Goal: Task Accomplishment & Management: Manage account settings

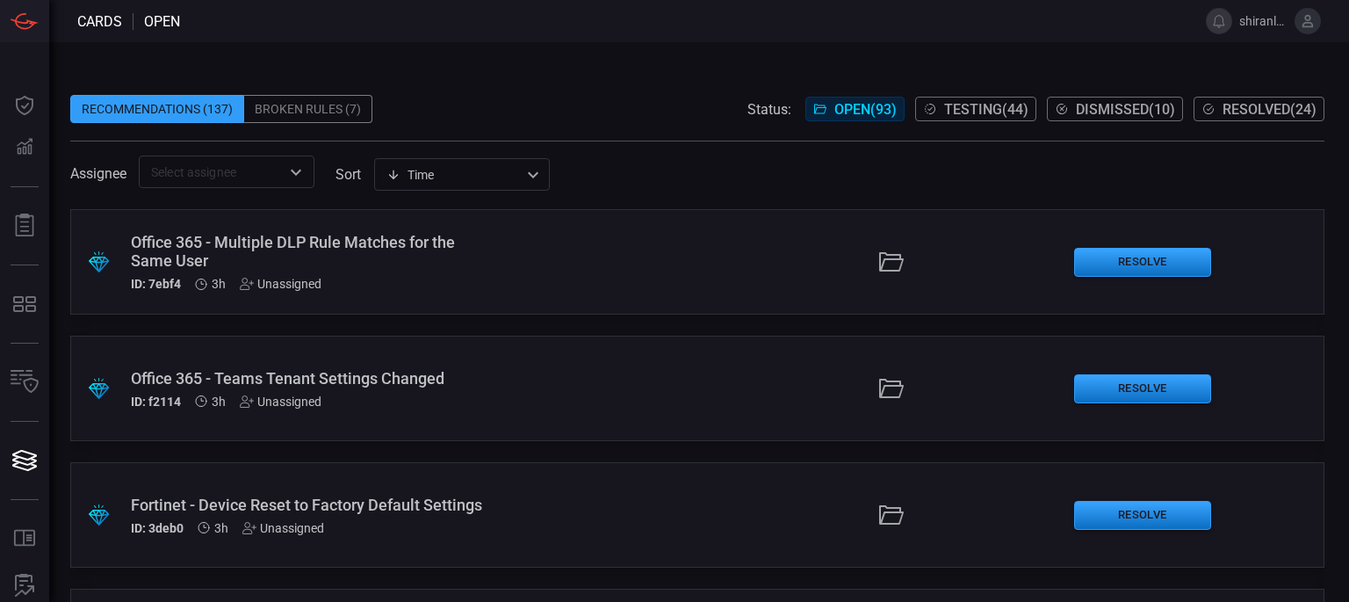
click at [466, 61] on div "Recommendations (137) Broken Rules (7) Status: Open ( 93 ) Testing ( 44 ) Dismi…" at bounding box center [699, 322] width 1300 height 560
click at [1305, 25] on icon at bounding box center [1308, 21] width 16 height 16
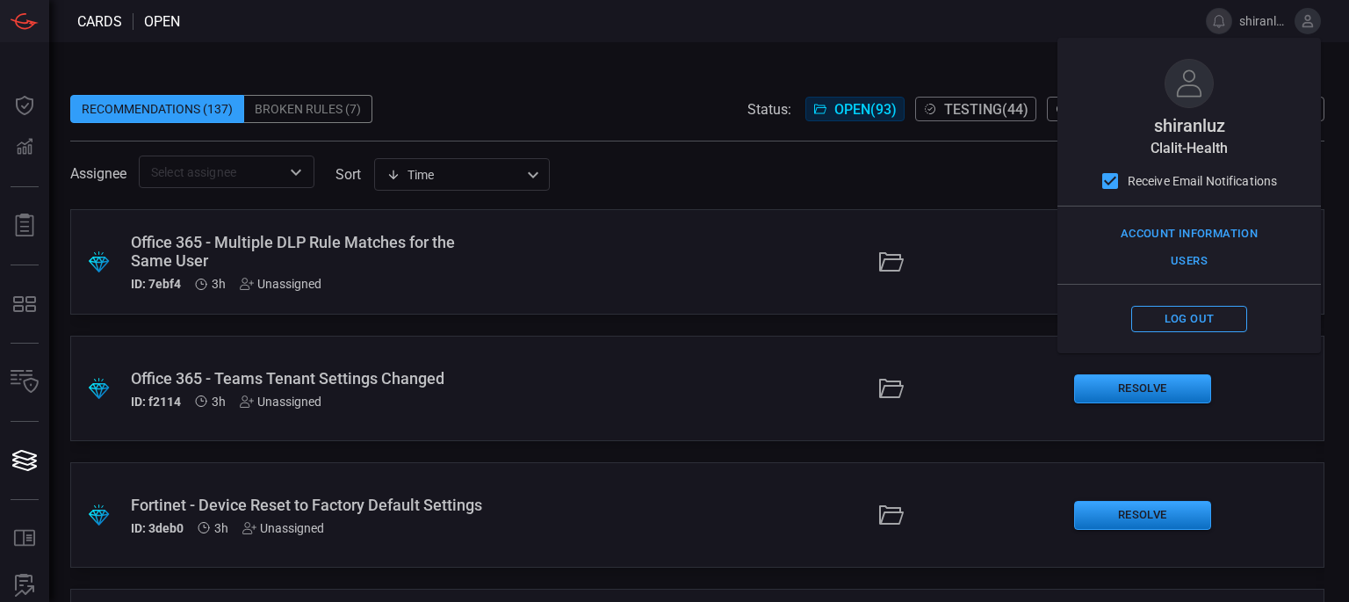
click at [1001, 50] on div "Recommendations (137) Broken Rules (7) Status: Open ( 93 ) Testing ( 44 ) Dismi…" at bounding box center [699, 322] width 1300 height 560
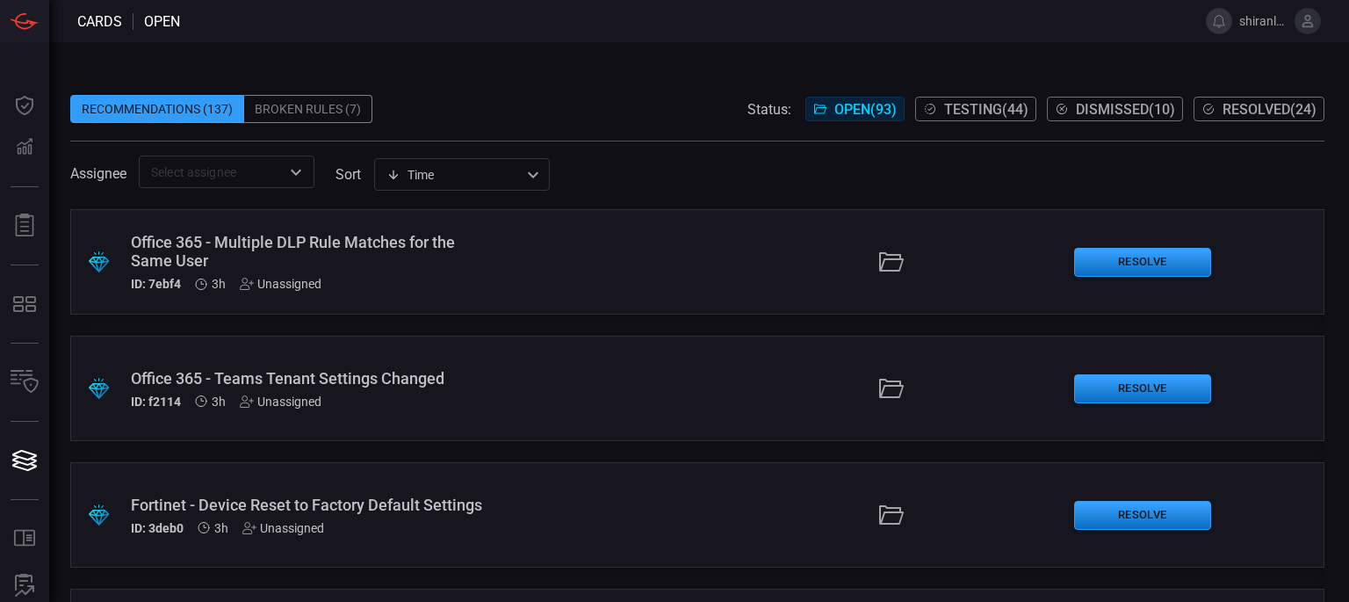
click at [1011, 110] on span "Testing ( 44 )" at bounding box center [986, 109] width 84 height 17
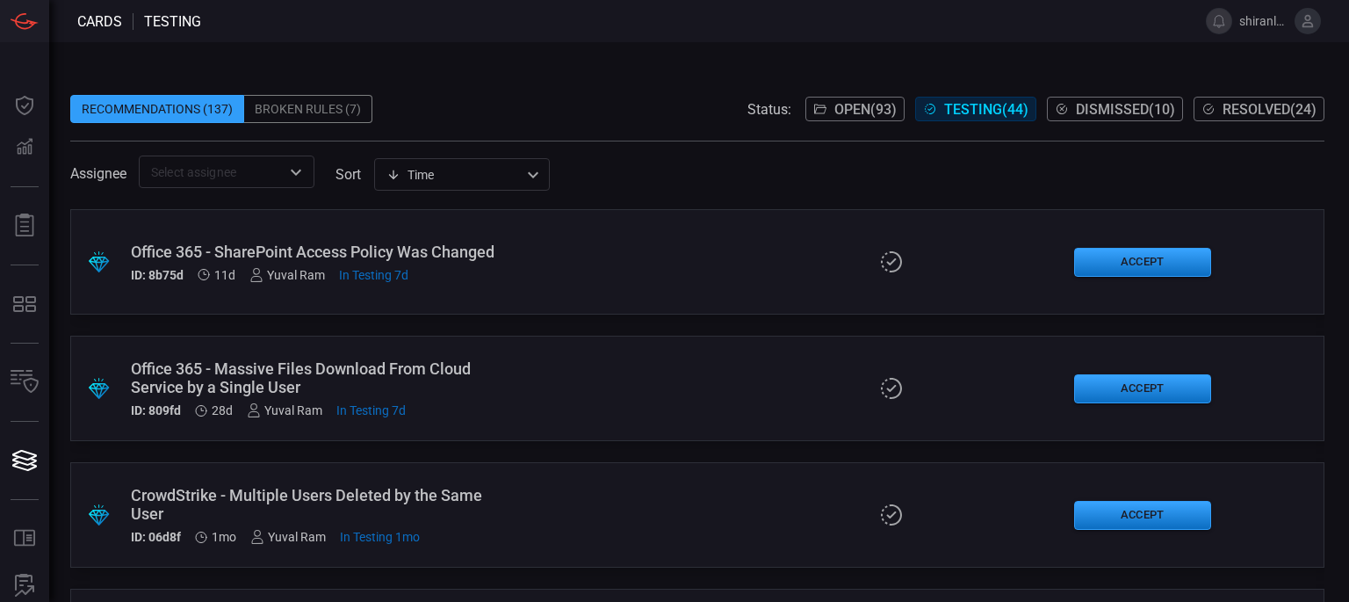
click at [1238, 105] on span "Resolved ( 24 )" at bounding box center [1270, 109] width 94 height 17
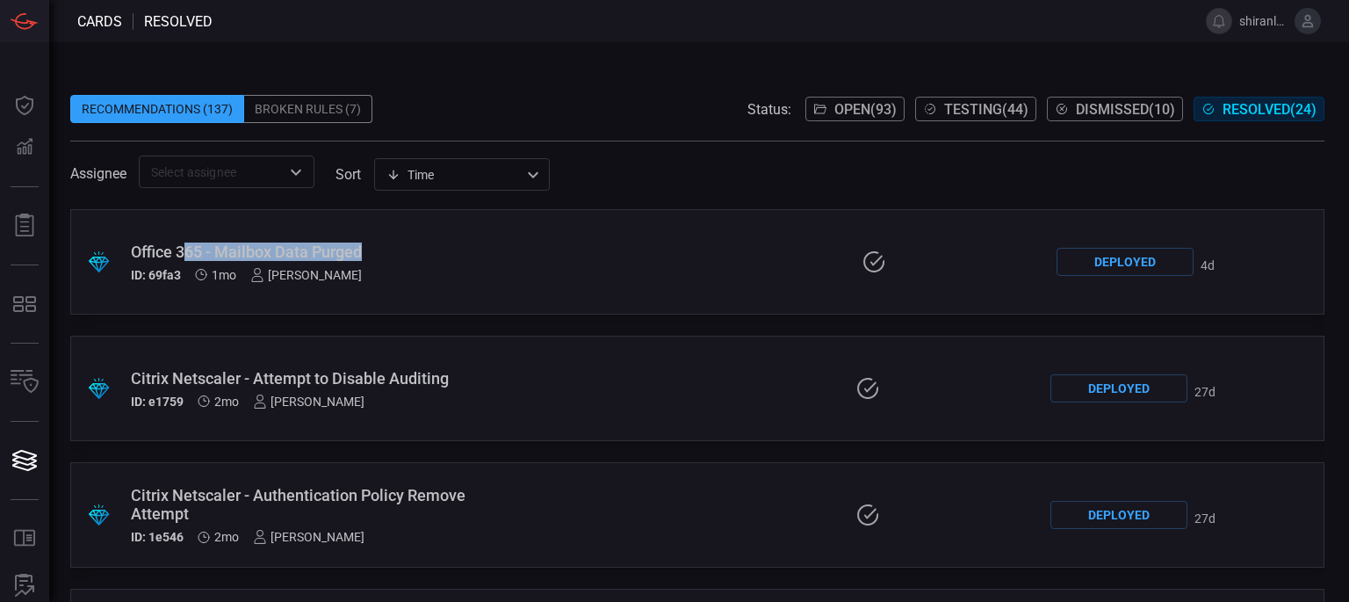
drag, startPoint x: 379, startPoint y: 246, endPoint x: 177, endPoint y: 241, distance: 203.0
click at [177, 242] on div "Office 365 - Mailbox Data Purged" at bounding box center [307, 251] width 352 height 18
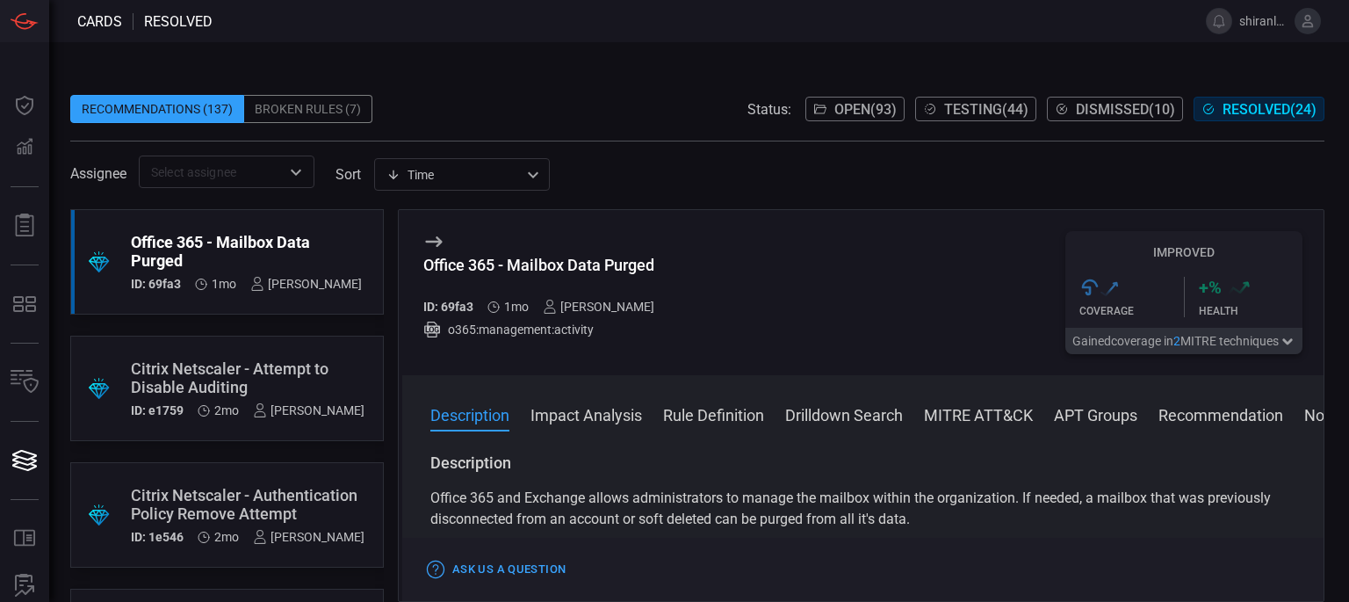
click at [1087, 20] on span at bounding box center [699, 21] width 972 height 42
click at [988, 115] on span "Testing ( 44 )" at bounding box center [986, 109] width 84 height 17
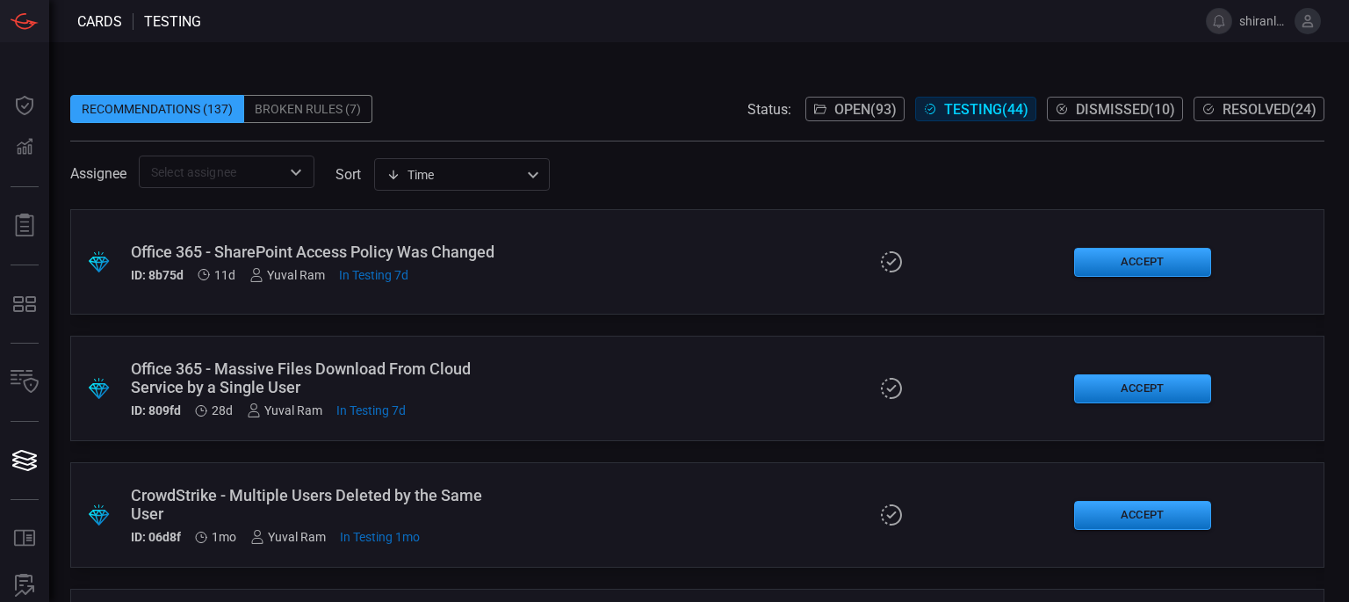
click at [432, 168] on div "Time visibleUpdateTime ​" at bounding box center [462, 174] width 176 height 32
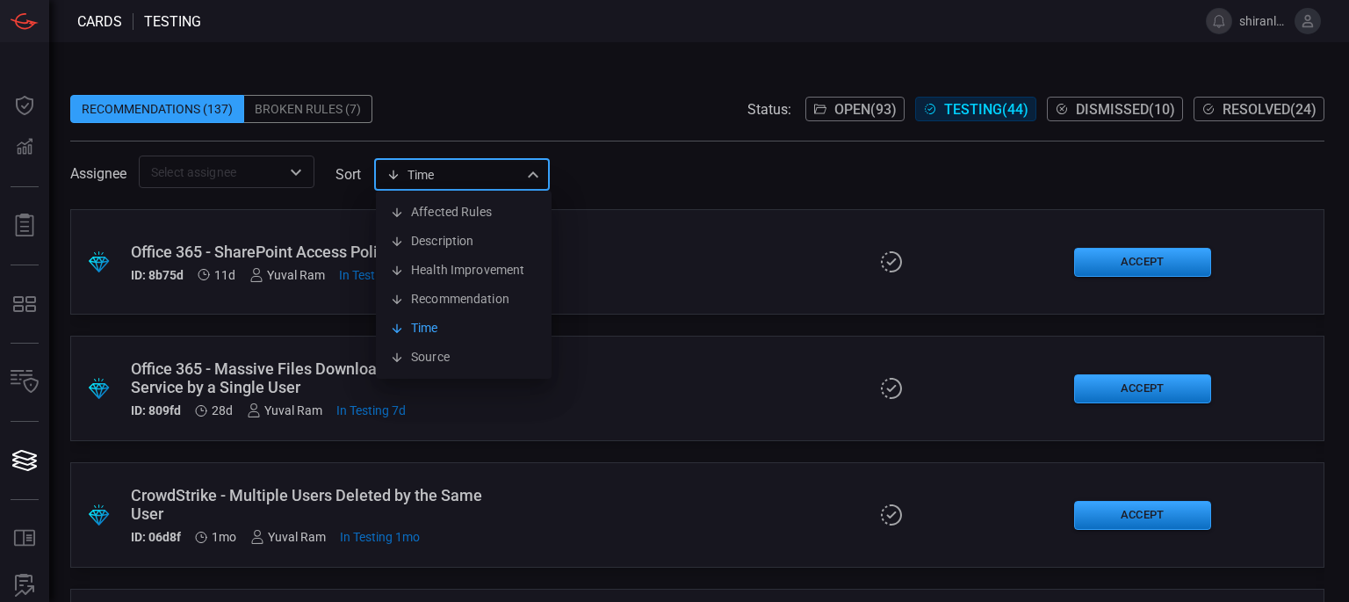
click at [279, 165] on div at bounding box center [674, 301] width 1349 height 602
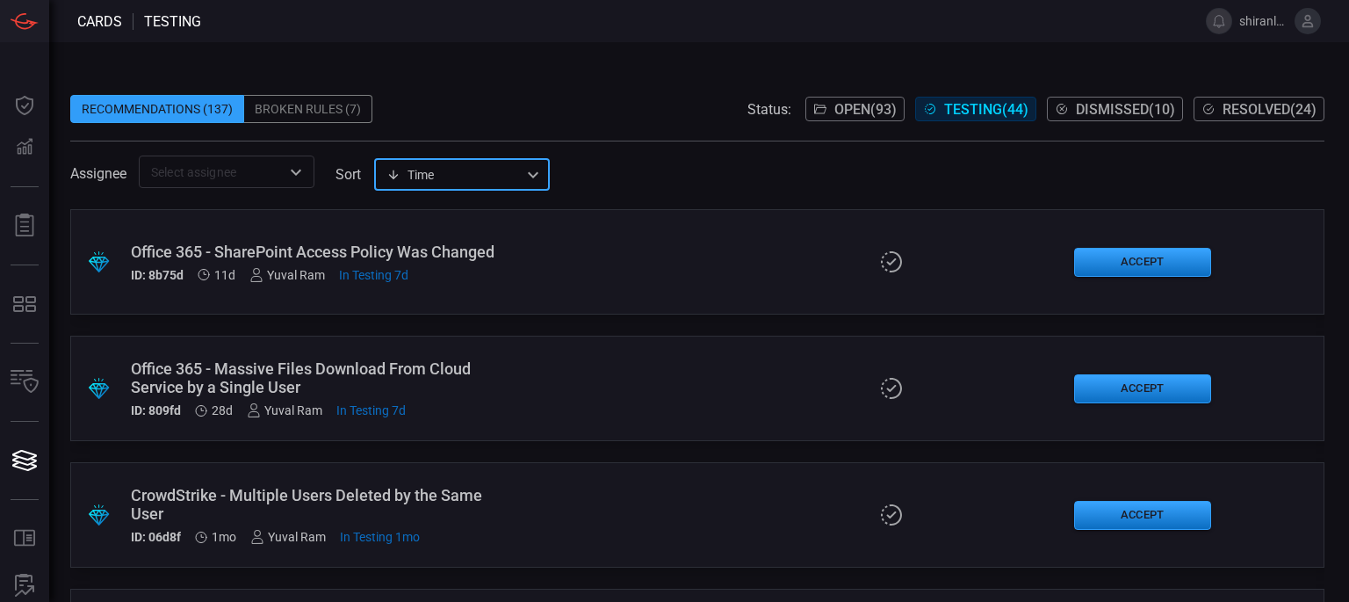
click at [279, 165] on input "text" at bounding box center [212, 172] width 136 height 22
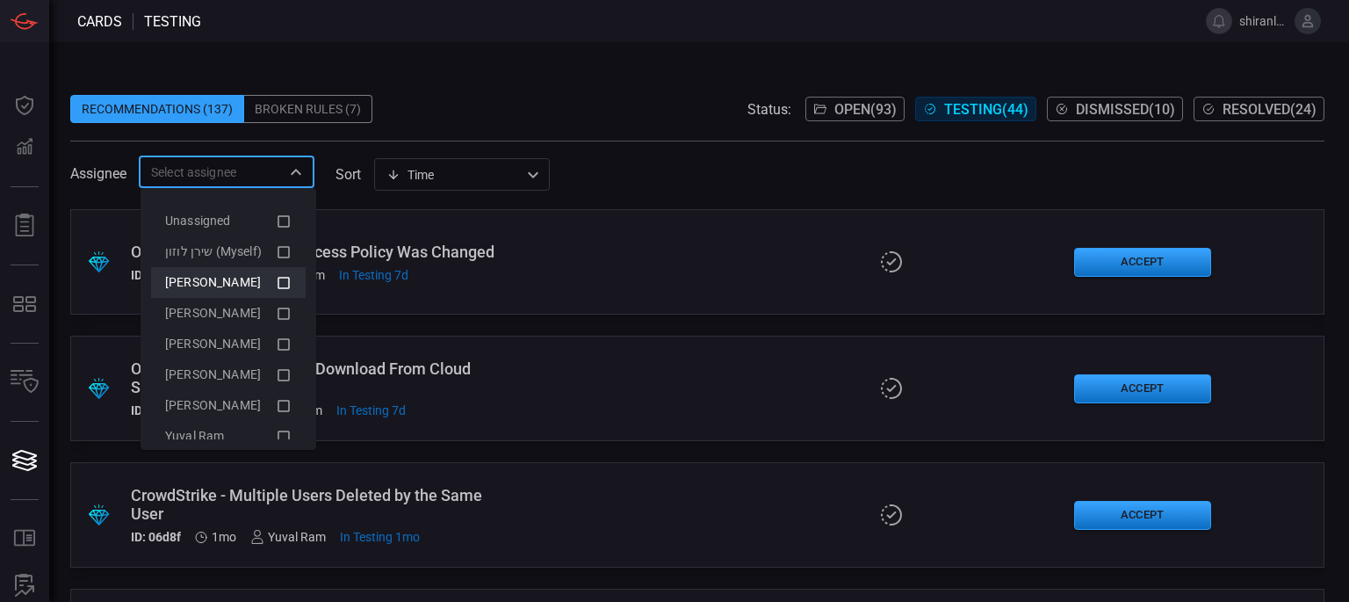
click at [276, 278] on icon at bounding box center [284, 282] width 16 height 21
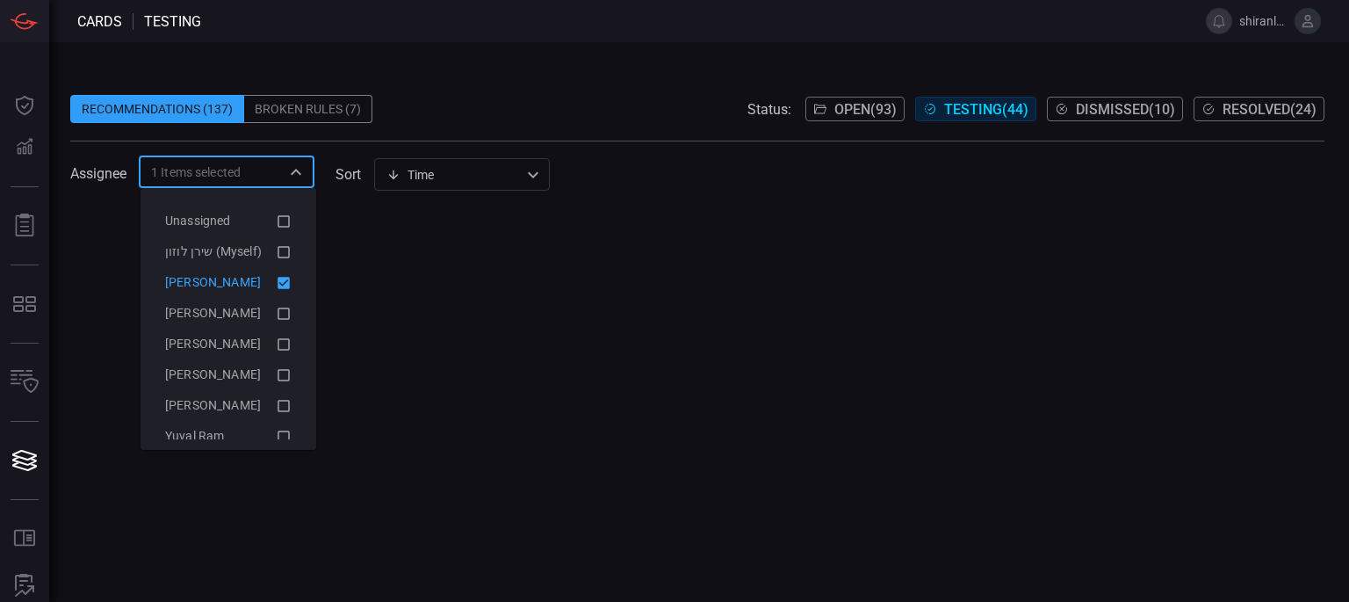
click at [666, 164] on div "Assignee 1 Items selected ​ sort Time visibleUpdateTime ​" at bounding box center [697, 171] width 1254 height 32
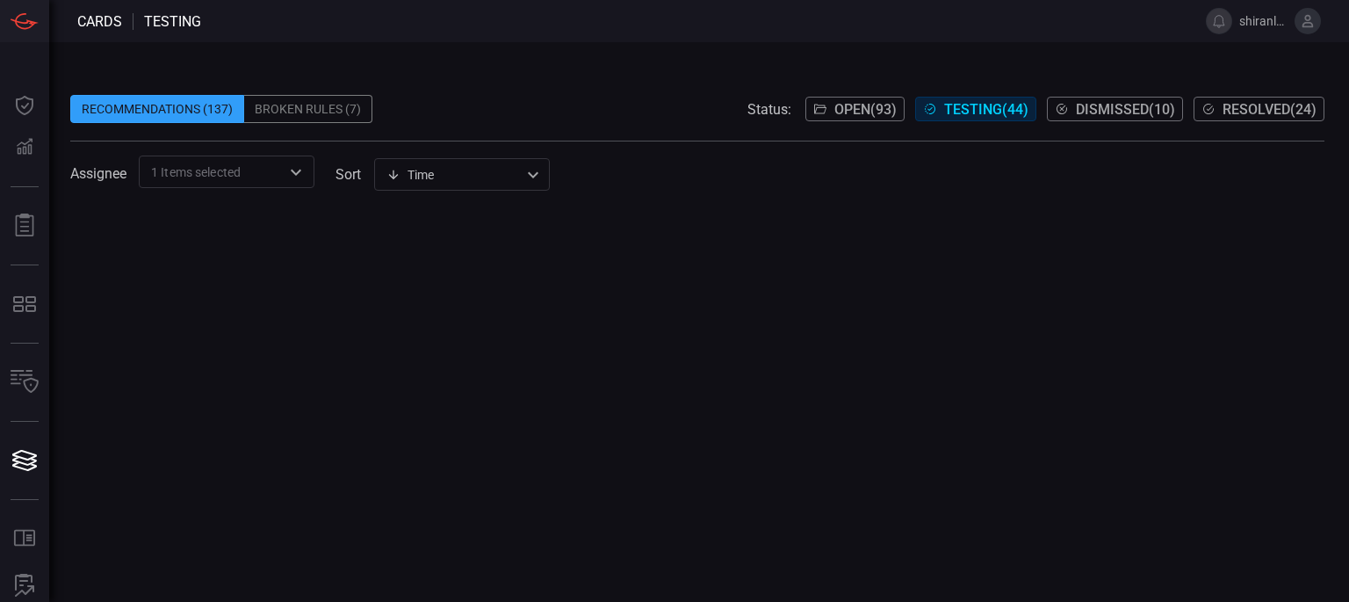
click at [241, 175] on span "1 Items selected" at bounding box center [196, 172] width 90 height 18
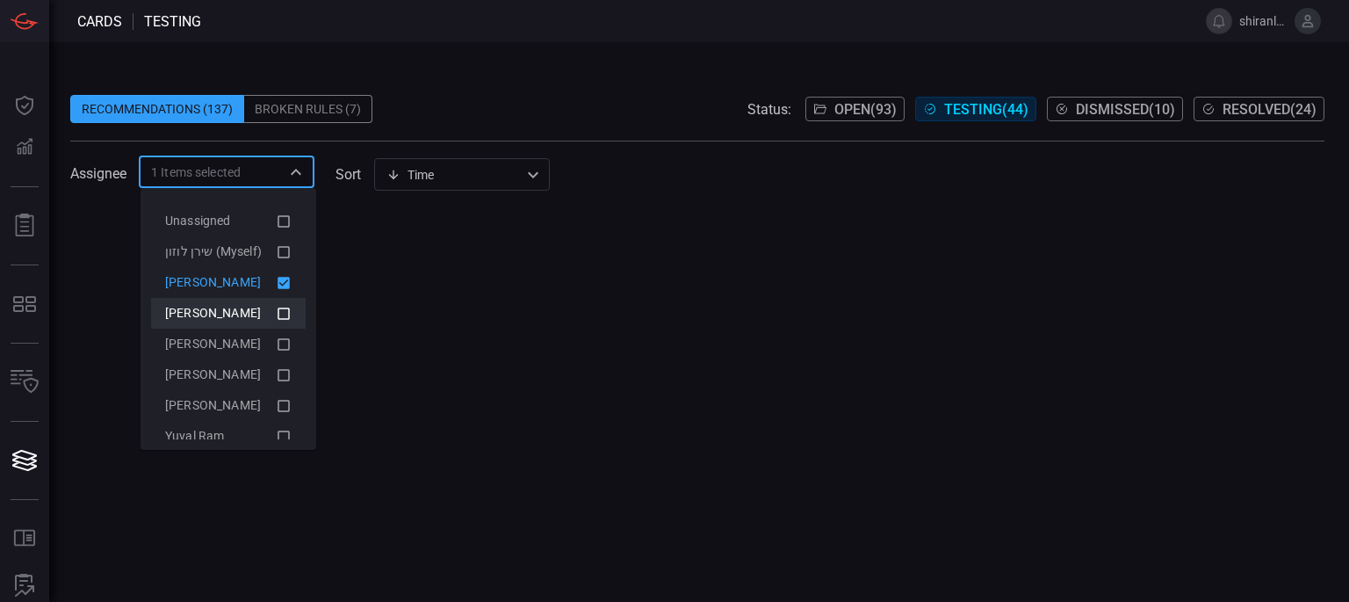
click at [276, 318] on icon at bounding box center [284, 313] width 16 height 21
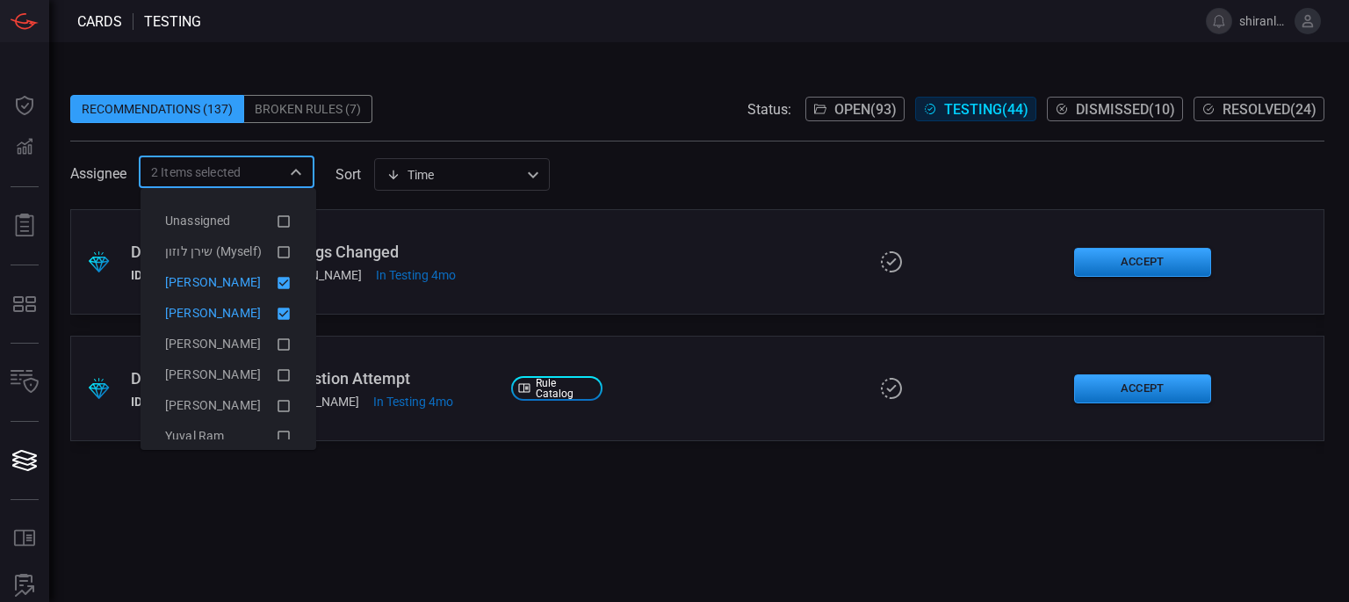
click at [278, 287] on li "[PERSON_NAME]" at bounding box center [228, 282] width 155 height 31
click at [669, 190] on span at bounding box center [697, 198] width 1254 height 21
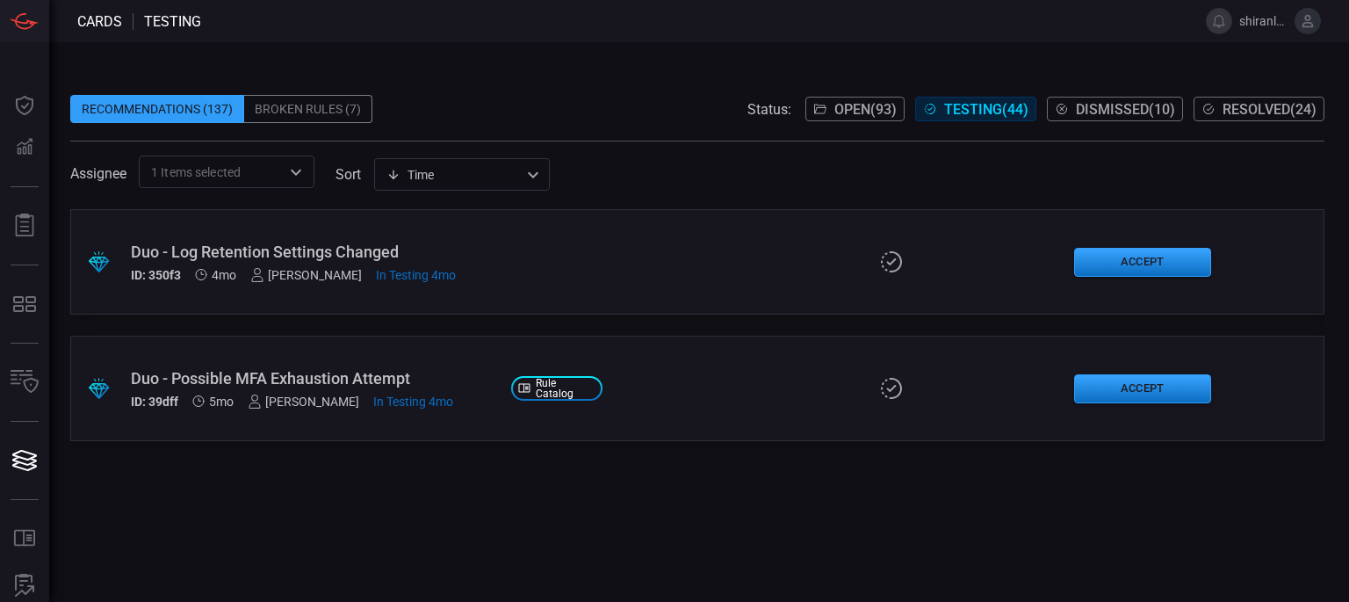
click at [227, 162] on div "1 Items selected ​" at bounding box center [227, 171] width 176 height 32
click at [1239, 97] on button "Resolved ( 24 )" at bounding box center [1259, 109] width 131 height 25
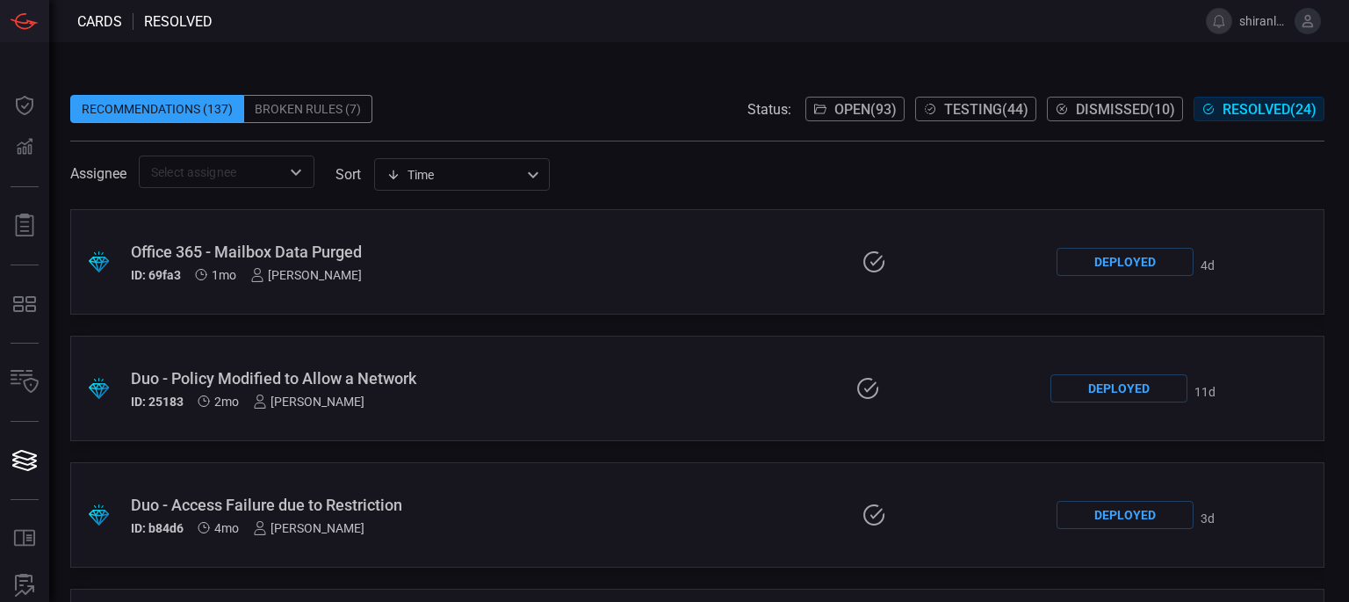
click at [1015, 102] on span "Testing ( 44 )" at bounding box center [986, 109] width 84 height 17
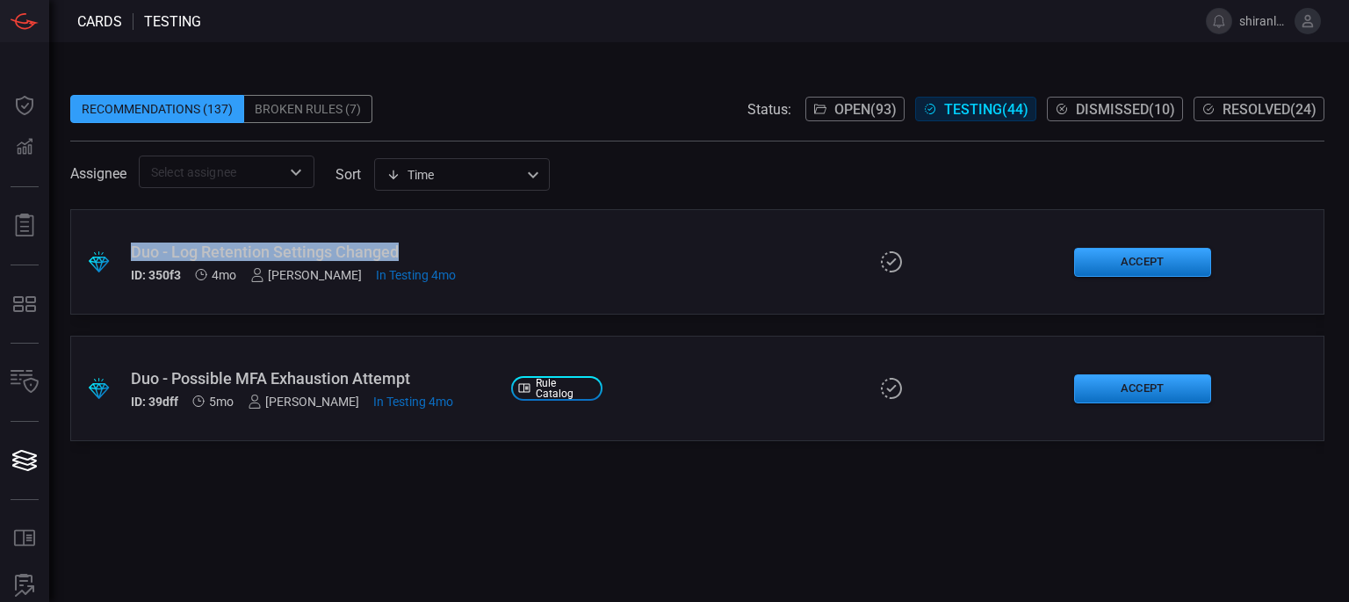
drag, startPoint x: 445, startPoint y: 242, endPoint x: 134, endPoint y: 246, distance: 311.0
click at [134, 246] on div "Duo - Log Retention Settings Changed" at bounding box center [314, 251] width 366 height 18
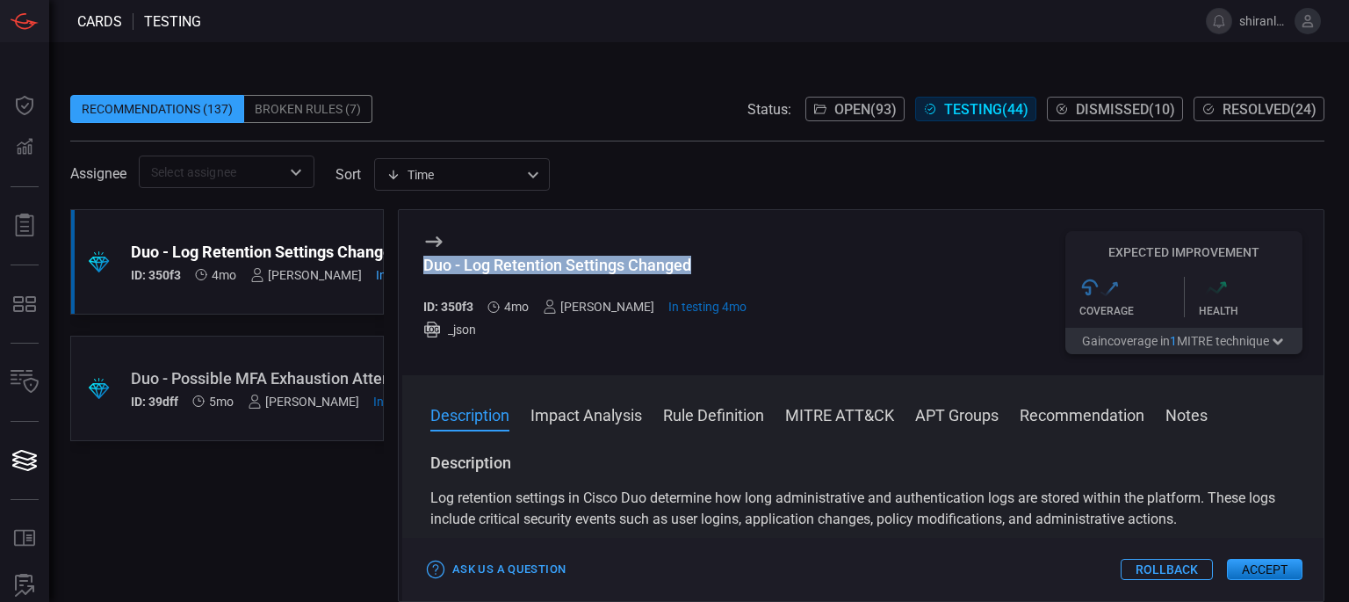
drag, startPoint x: 702, startPoint y: 267, endPoint x: 420, endPoint y: 277, distance: 282.1
click at [420, 277] on div "Duo - Log Retention Settings Changed ID: 350f3 4mo [PERSON_NAME] In testing 4mo…" at bounding box center [862, 292] width 921 height 165
click at [795, 233] on div "Duo - Log Retention Settings Changed ID: 350f3 4mo [PERSON_NAME] In testing 4mo…" at bounding box center [862, 292] width 921 height 165
click at [1217, 112] on button "Resolved ( 24 )" at bounding box center [1259, 109] width 131 height 25
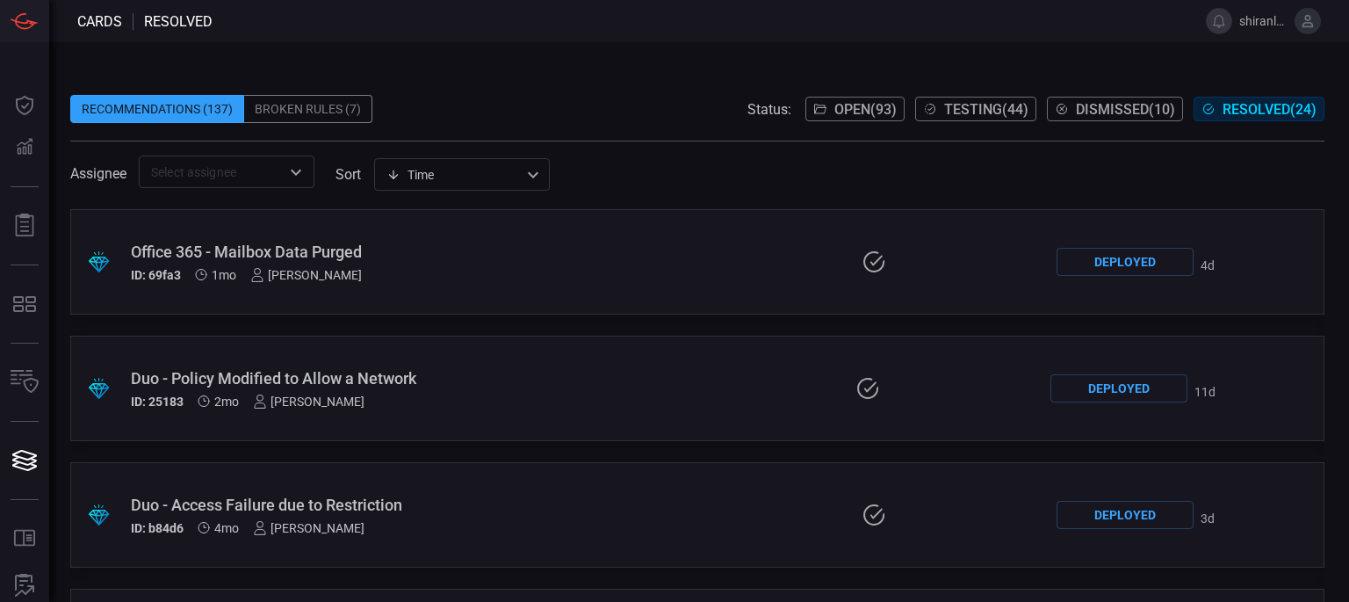
click at [264, 182] on input "text" at bounding box center [212, 172] width 136 height 22
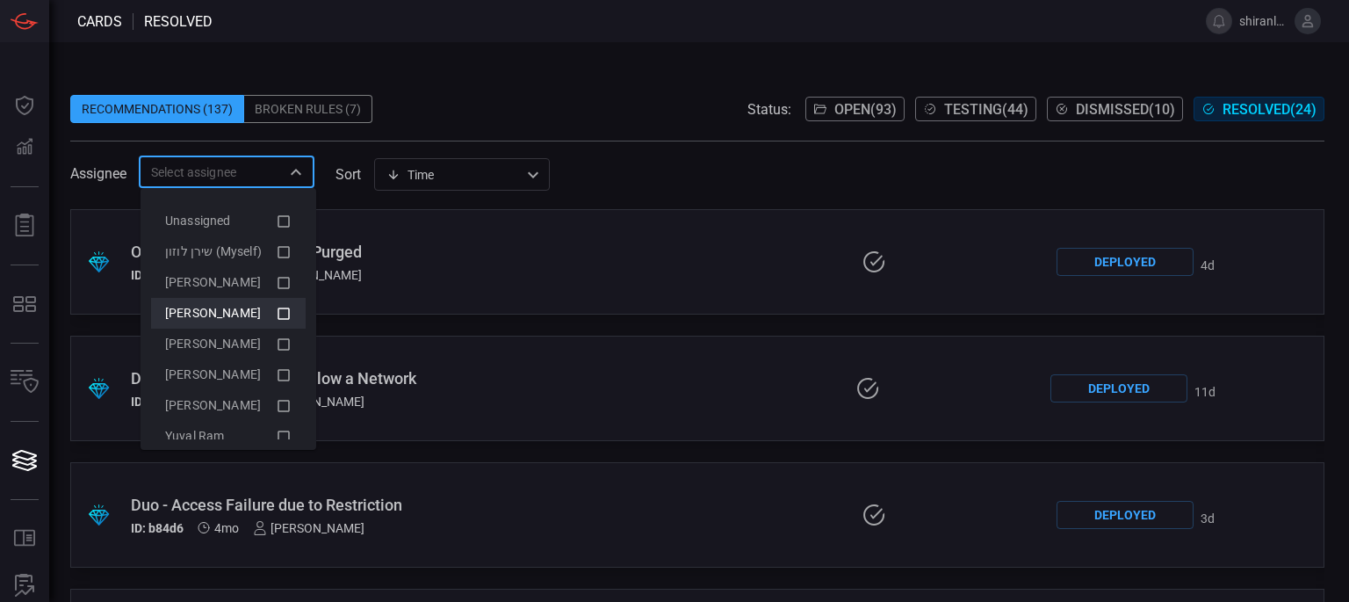
click at [276, 303] on icon at bounding box center [284, 313] width 16 height 21
click at [651, 178] on div "Assignee 1 Items selected ​ sort Time visibleUpdateTime ​" at bounding box center [697, 171] width 1254 height 32
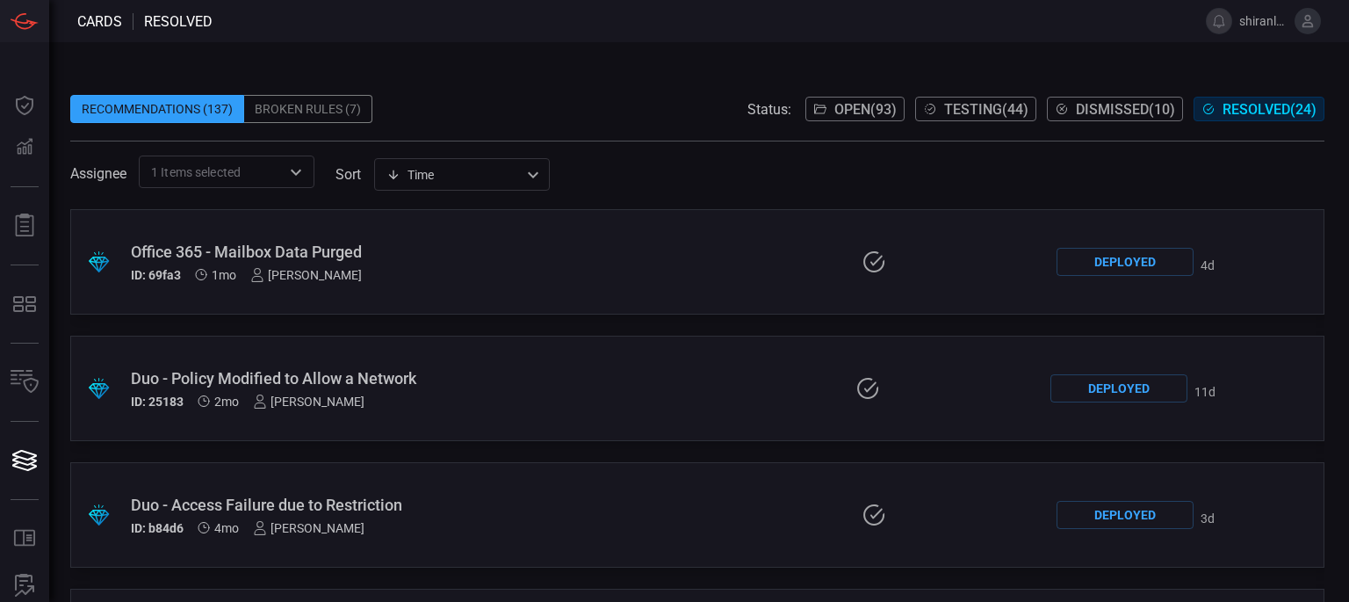
scroll to position [113, 0]
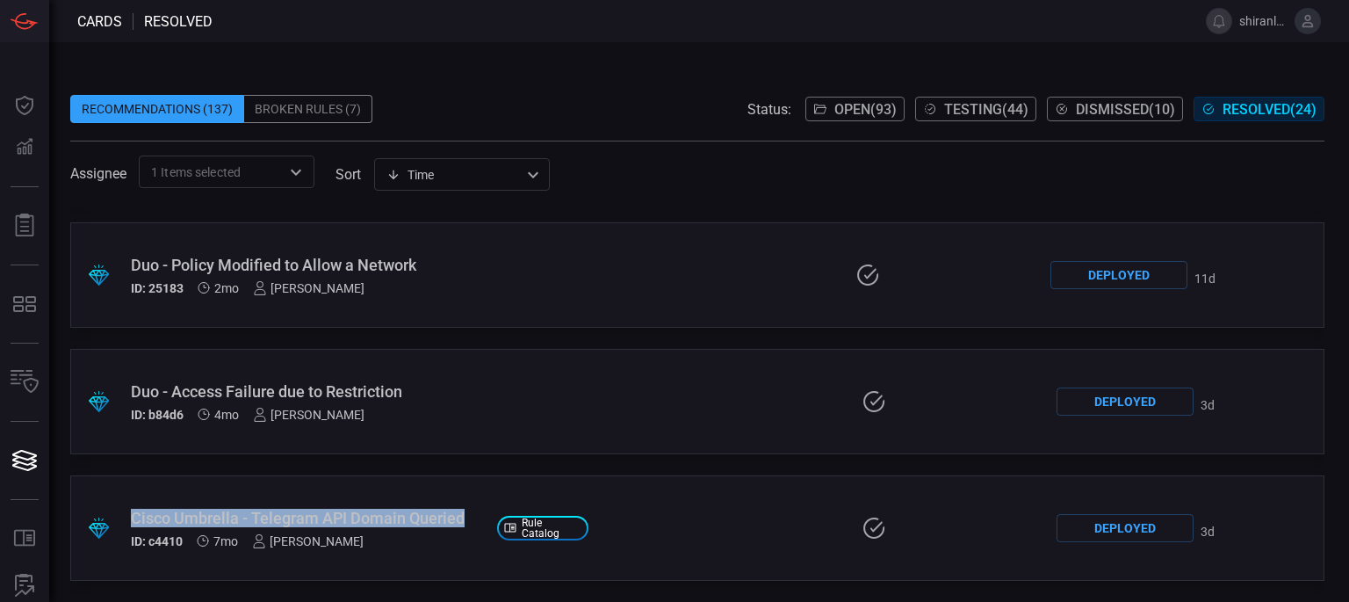
drag, startPoint x: 126, startPoint y: 510, endPoint x: 471, endPoint y: 518, distance: 344.4
click at [471, 518] on div ".suggested_cards_icon{fill:url(#suggested_cards_icon);} Cisco Umbrella - Telegr…" at bounding box center [697, 527] width 1254 height 105
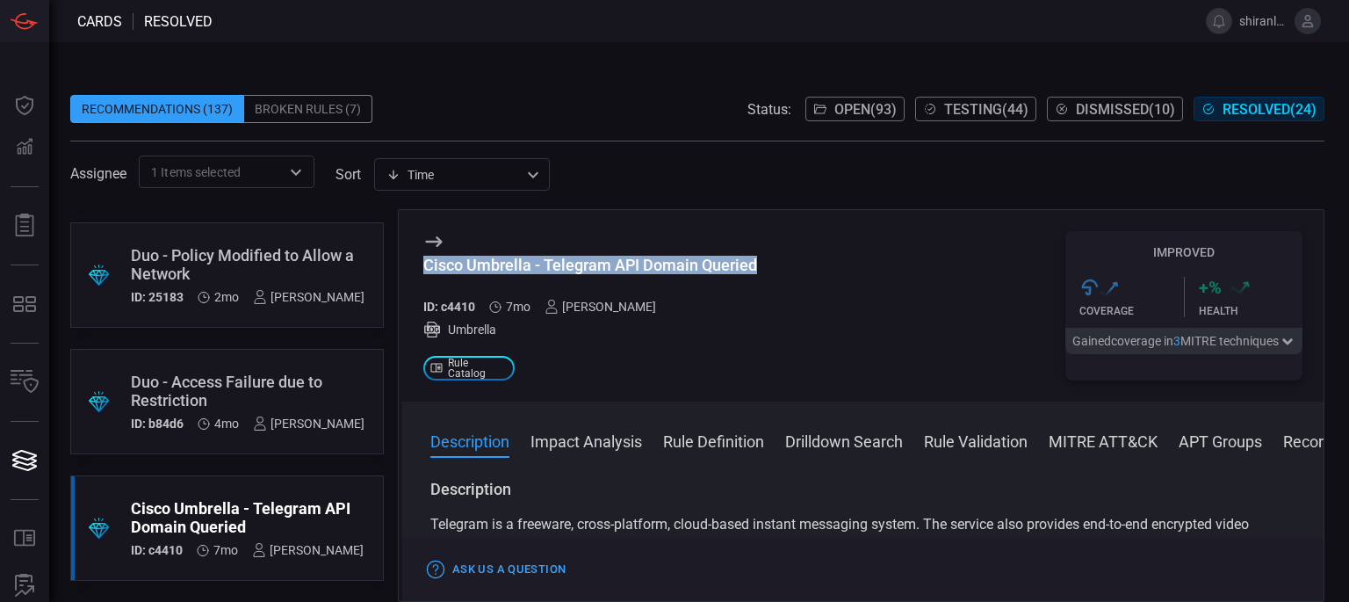
drag, startPoint x: 690, startPoint y: 256, endPoint x: 472, endPoint y: 248, distance: 218.9
click at [472, 248] on div "Cisco Umbrella - Telegram API Domain Queried ID: c4410 7mo [PERSON_NAME] Umbrel…" at bounding box center [862, 305] width 921 height 191
